Goal: Task Accomplishment & Management: Use online tool/utility

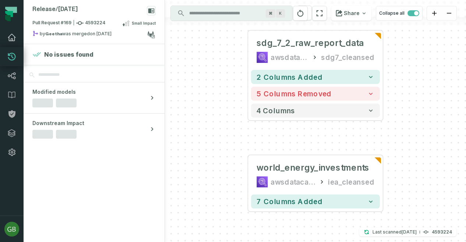
click at [10, 39] on icon at bounding box center [11, 37] width 9 height 9
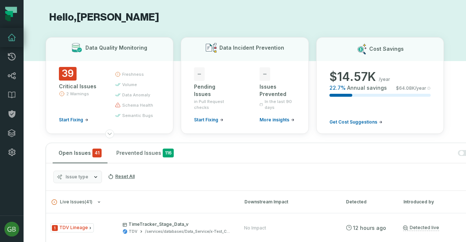
scroll to position [2, 0]
click at [11, 118] on icon at bounding box center [11, 114] width 9 height 9
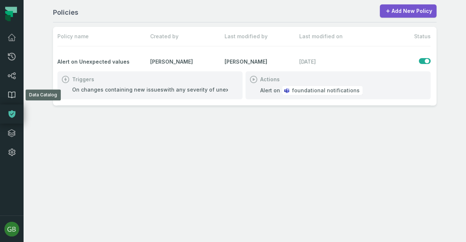
click at [16, 88] on link "Data Catalog" at bounding box center [12, 94] width 24 height 19
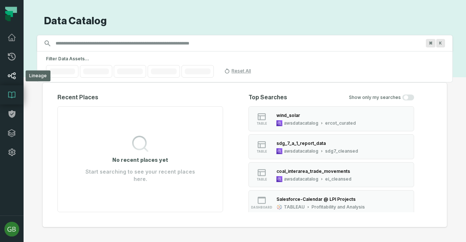
click at [13, 75] on icon at bounding box center [11, 75] width 9 height 9
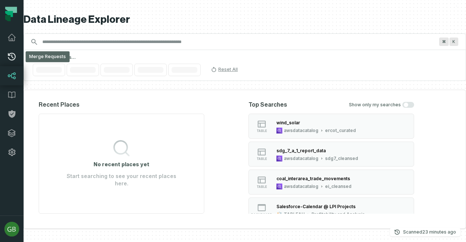
click at [12, 54] on icon at bounding box center [11, 56] width 9 height 9
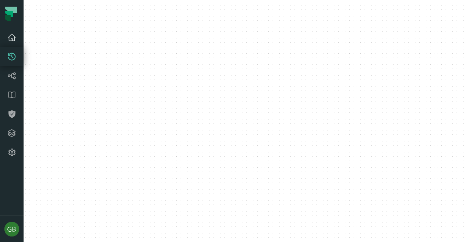
click at [12, 43] on link "Dashboard" at bounding box center [12, 37] width 24 height 19
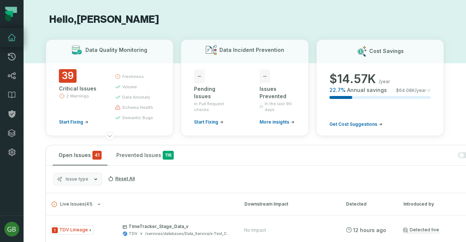
click at [13, 38] on icon at bounding box center [11, 37] width 9 height 9
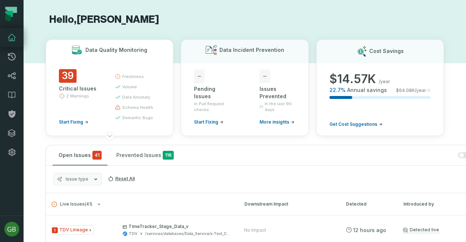
click at [125, 50] on h3 "Data Quality Monitoring" at bounding box center [116, 49] width 62 height 7
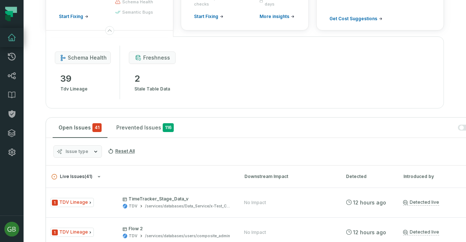
scroll to position [90, 0]
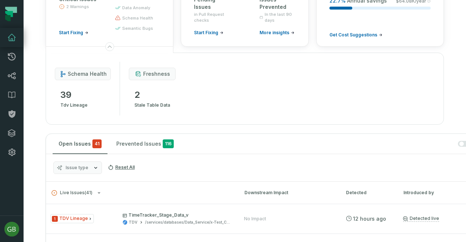
click at [67, 101] on span "tdv lineage" at bounding box center [73, 105] width 27 height 9
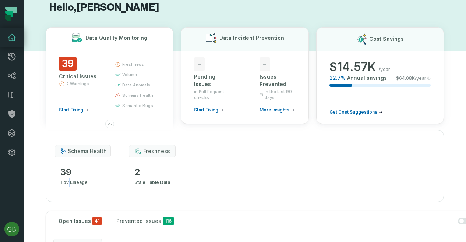
scroll to position [12, 0]
click at [75, 106] on div "39 Critical Issues 2 Warnings Start Fixing" at bounding box center [80, 85] width 43 height 56
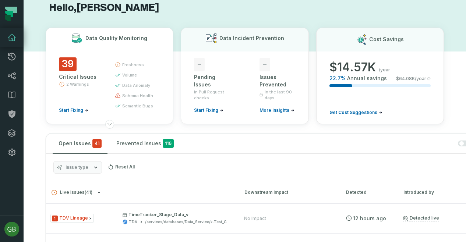
click at [75, 113] on span "Start Fixing" at bounding box center [71, 111] width 24 height 6
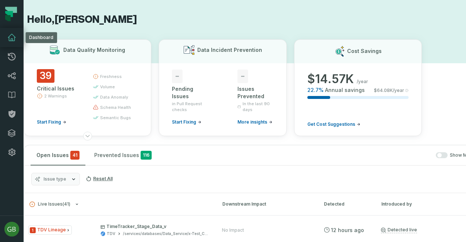
click at [12, 45] on link "Dashboard" at bounding box center [12, 37] width 24 height 19
click at [14, 43] on link "Dashboard" at bounding box center [12, 37] width 24 height 19
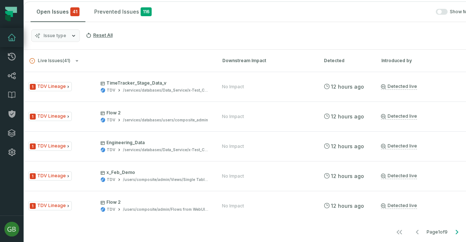
scroll to position [141, 0]
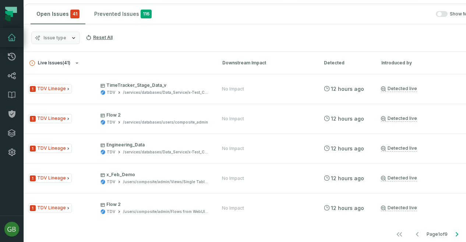
click at [78, 63] on icon "button" at bounding box center [77, 63] width 4 height 4
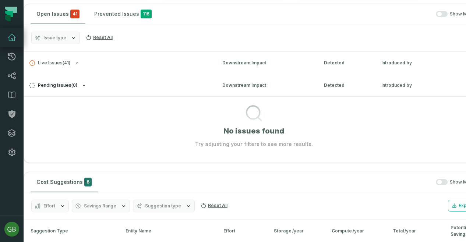
click at [85, 84] on icon "button" at bounding box center [84, 85] width 4 height 4
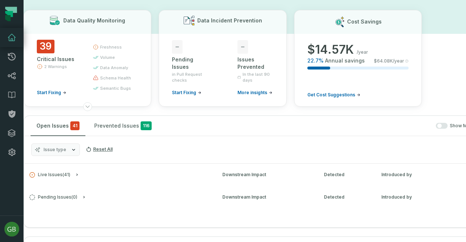
scroll to position [0, 0]
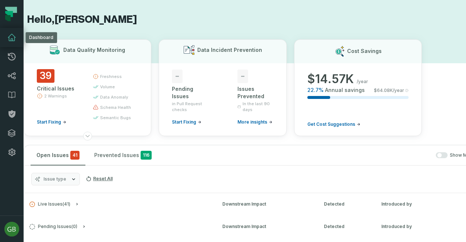
click at [7, 38] on icon at bounding box center [11, 37] width 9 height 9
click at [13, 98] on icon at bounding box center [11, 95] width 9 height 9
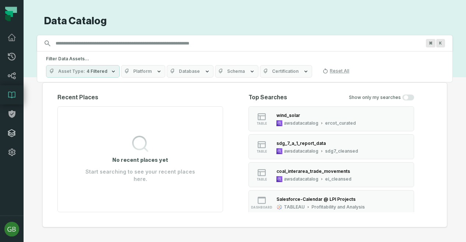
click at [11, 133] on icon at bounding box center [11, 133] width 9 height 9
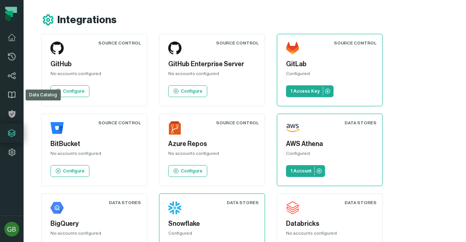
click at [12, 97] on icon at bounding box center [11, 95] width 7 height 6
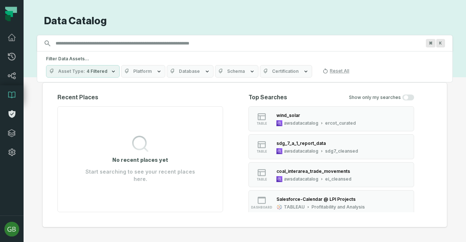
click at [13, 112] on icon at bounding box center [11, 115] width 7 height 8
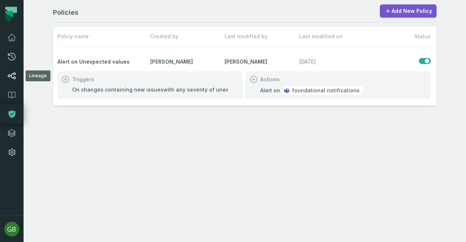
click at [12, 72] on icon at bounding box center [11, 75] width 9 height 9
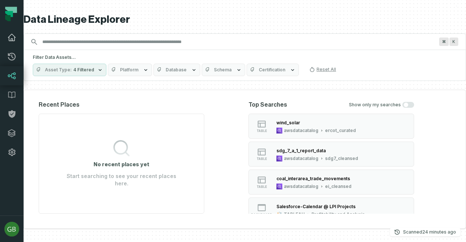
click at [11, 40] on icon at bounding box center [11, 37] width 7 height 7
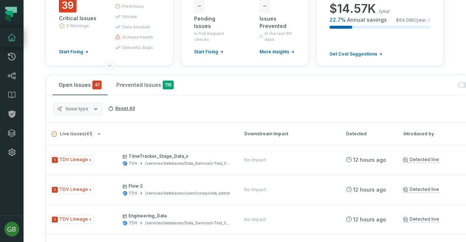
scroll to position [71, 0]
click at [78, 55] on div "39 Critical Issues 2 Warnings Start Fixing freshness volume data anomaly schema…" at bounding box center [109, 29] width 101 height 61
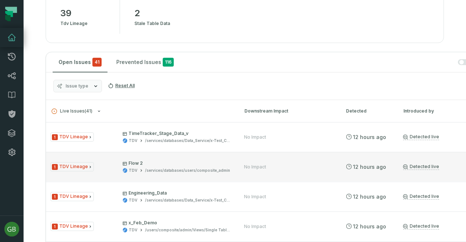
scroll to position [138, 0]
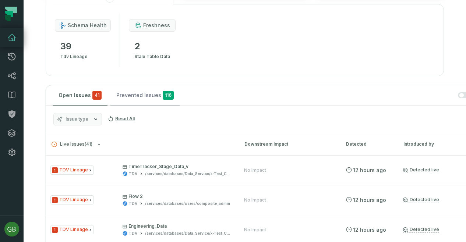
click at [131, 94] on button "Prevented Issues 116" at bounding box center [145, 95] width 69 height 20
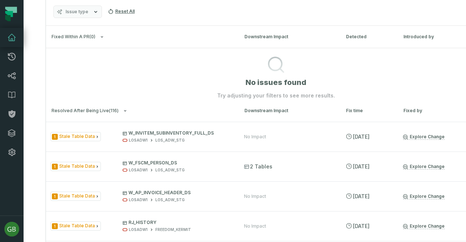
scroll to position [0, 0]
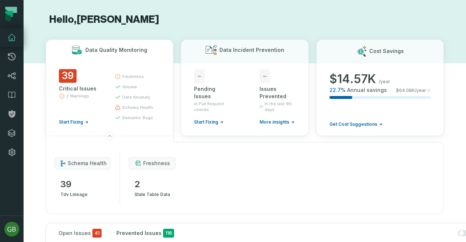
click at [72, 121] on span "Start Fixing" at bounding box center [71, 122] width 24 height 6
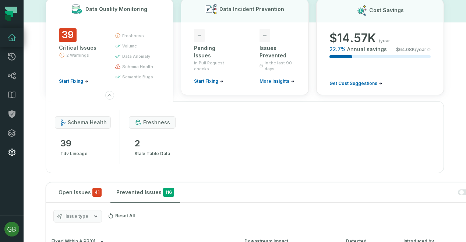
click at [7, 152] on link "Settings" at bounding box center [12, 152] width 24 height 19
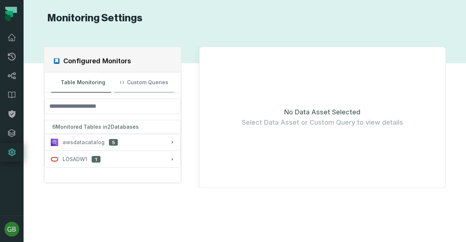
click at [144, 84] on button "Custom Queries" at bounding box center [144, 83] width 60 height 20
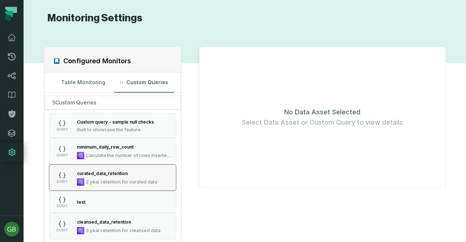
scroll to position [57, 0]
